Goal: Transaction & Acquisition: Book appointment/travel/reservation

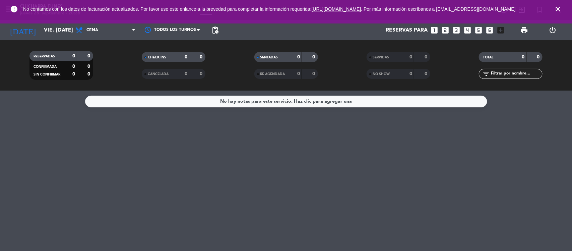
click at [446, 28] on icon "looks_two" at bounding box center [446, 30] width 9 height 9
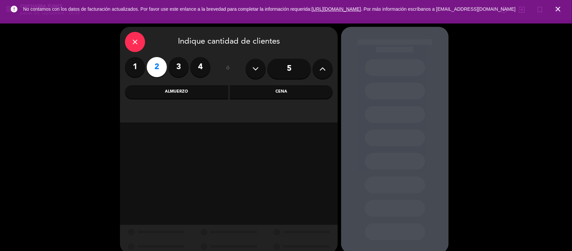
click at [273, 93] on div "Cena" at bounding box center [281, 91] width 103 height 13
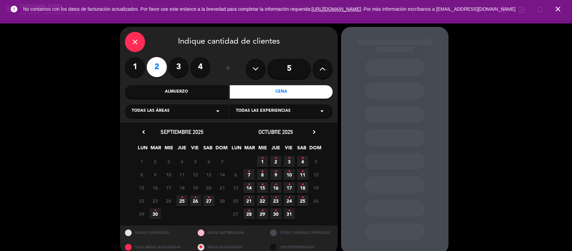
click at [211, 200] on span "27 •" at bounding box center [209, 200] width 11 height 11
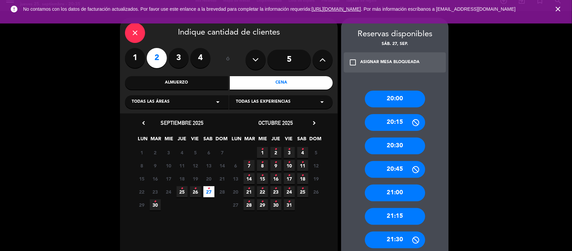
click at [402, 171] on div "20:45" at bounding box center [395, 169] width 60 height 17
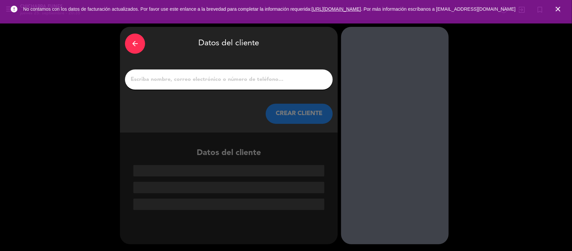
scroll to position [0, 0]
click at [195, 79] on input "1" at bounding box center [229, 79] width 198 height 9
click at [141, 45] on div "arrow_back" at bounding box center [135, 44] width 20 height 20
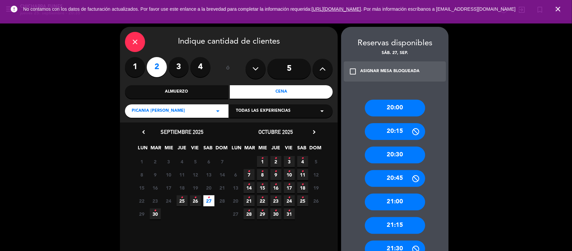
click at [197, 200] on span "26 •" at bounding box center [195, 200] width 11 height 11
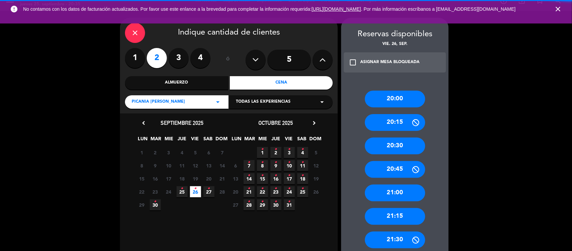
scroll to position [27, 0]
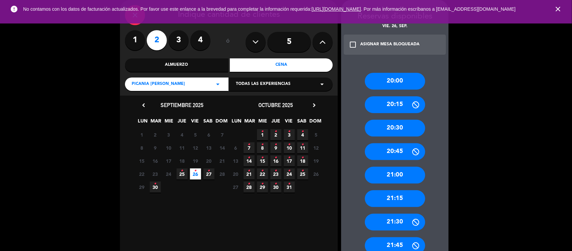
click at [403, 148] on div "20:45" at bounding box center [395, 151] width 60 height 17
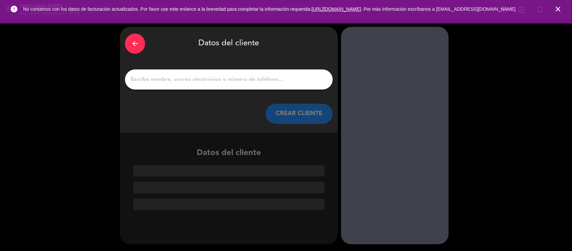
click at [233, 78] on input "1" at bounding box center [229, 79] width 198 height 9
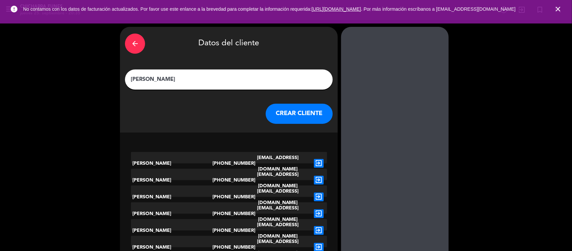
type input "[PERSON_NAME]"
click at [301, 113] on button "CREAR CLIENTE" at bounding box center [299, 114] width 67 height 20
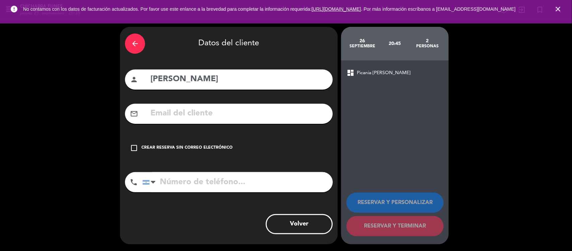
click at [134, 147] on icon "check_box_outline_blank" at bounding box center [134, 148] width 8 height 8
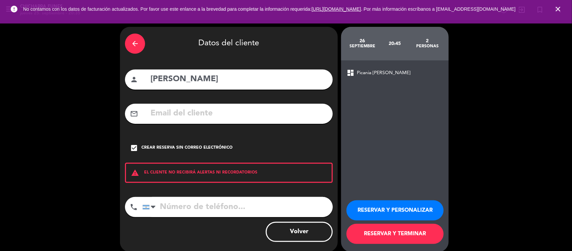
click at [179, 207] on input "tel" at bounding box center [237, 207] width 190 height 20
type input "3415404661"
click at [378, 210] on button "RESERVAR Y PERSONALIZAR" at bounding box center [395, 210] width 97 height 20
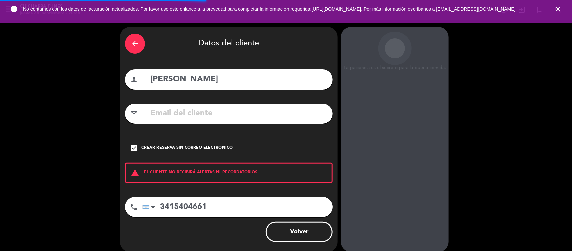
scroll to position [17, 0]
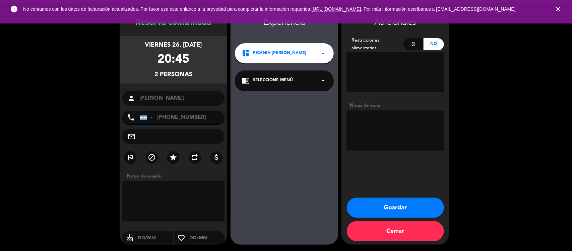
click at [421, 209] on button "Guardar" at bounding box center [395, 207] width 97 height 20
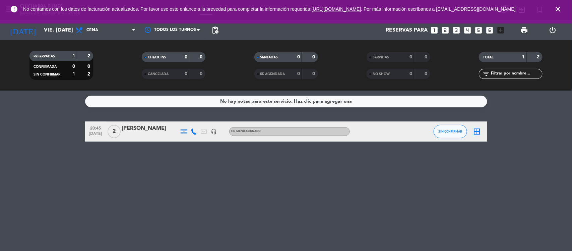
click at [559, 11] on icon "close" at bounding box center [558, 9] width 8 height 8
click at [66, 32] on icon "arrow_drop_down" at bounding box center [66, 30] width 8 height 8
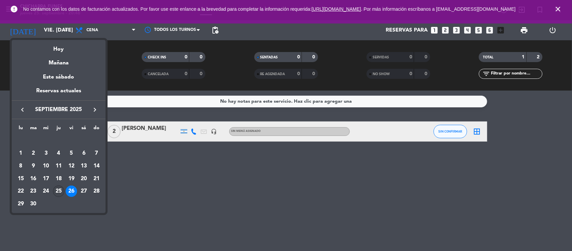
click at [59, 189] on div "25" at bounding box center [58, 190] width 11 height 11
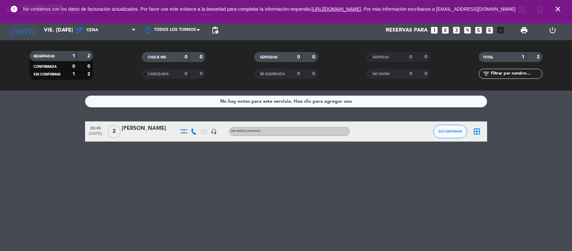
type input "[DEMOGRAPHIC_DATA] [DATE]"
click at [116, 182] on div "No hay notas para este servicio. Haz clic para agregar una 21:00 [DATE] 2 [PERS…" at bounding box center [286, 171] width 572 height 160
click at [71, 208] on div "No hay notas para este servicio. Haz clic para agregar una 21:00 [DATE] 2 [PERS…" at bounding box center [286, 171] width 572 height 160
click at [59, 132] on bookings-row "21:00 [DATE] 2 [PERSON_NAME] A [PERSON_NAME] SIN CONFIRMAR border_all" at bounding box center [286, 131] width 572 height 20
